Goal: Information Seeking & Learning: Learn about a topic

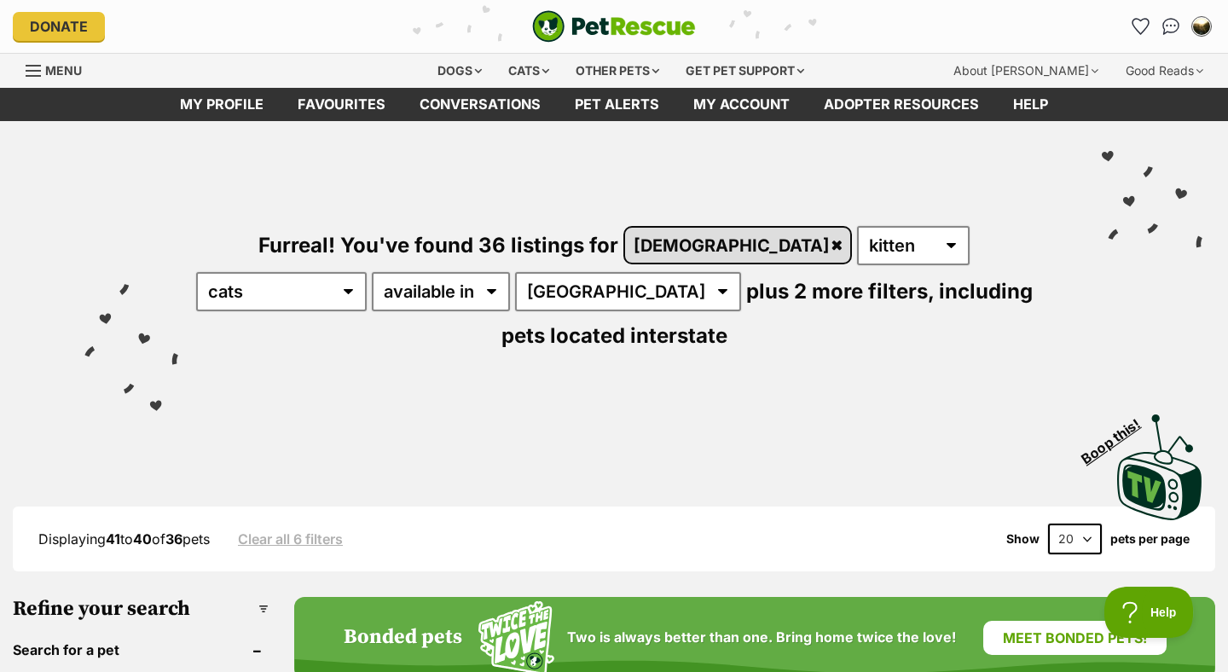
click at [670, 247] on link "[DEMOGRAPHIC_DATA]" at bounding box center [737, 245] width 225 height 35
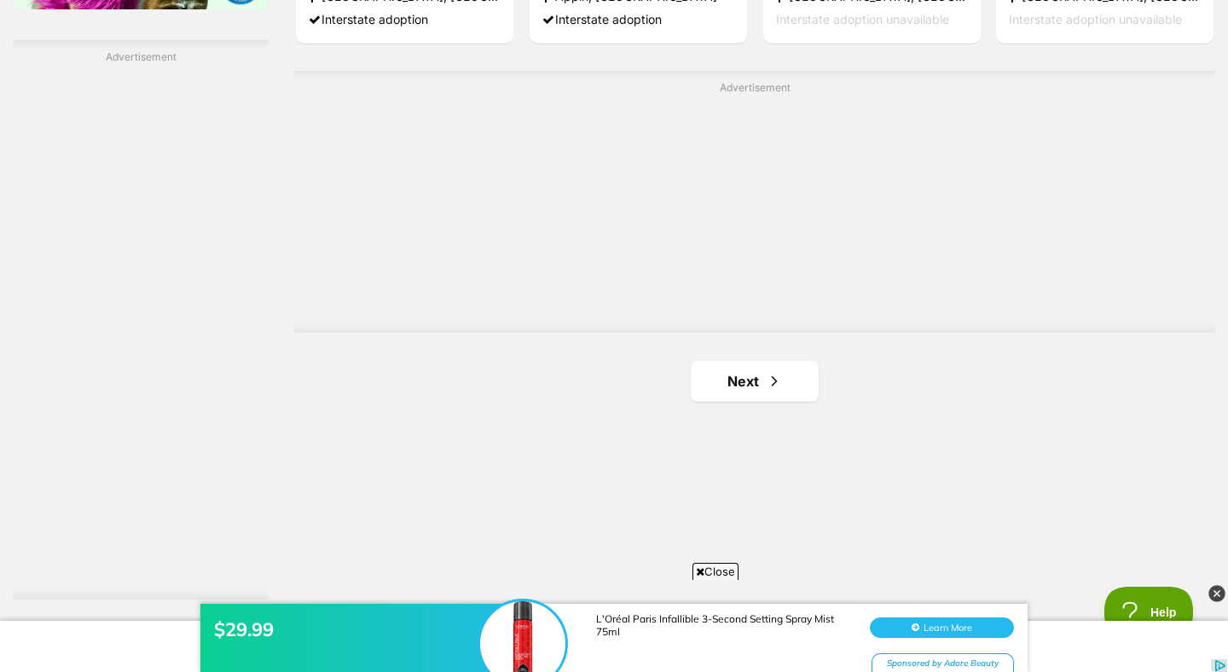
scroll to position [3004, 0]
click at [766, 382] on span "Next page" at bounding box center [774, 380] width 17 height 20
